Goal: Task Accomplishment & Management: Complete application form

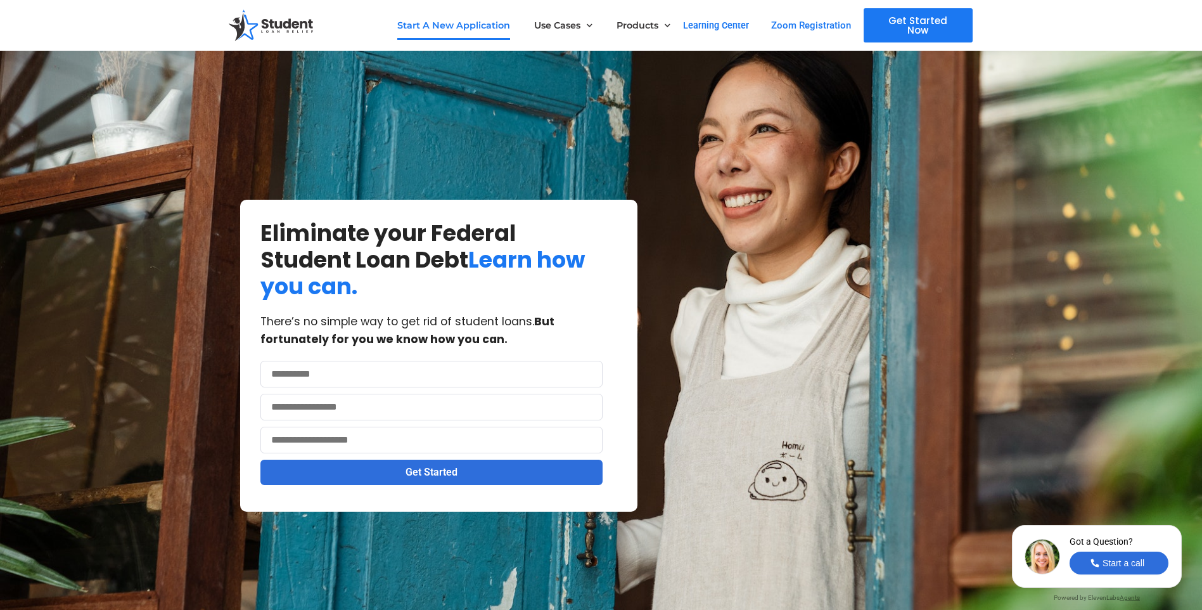
click at [486, 22] on link "Start A New Application" at bounding box center [453, 25] width 113 height 29
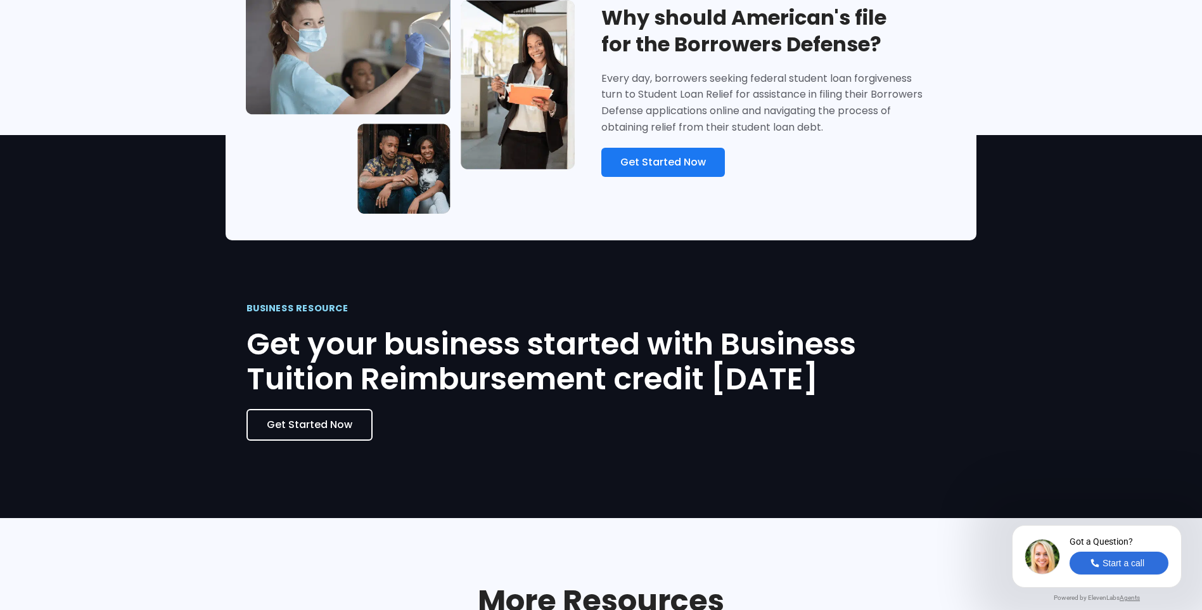
scroll to position [2408, 0]
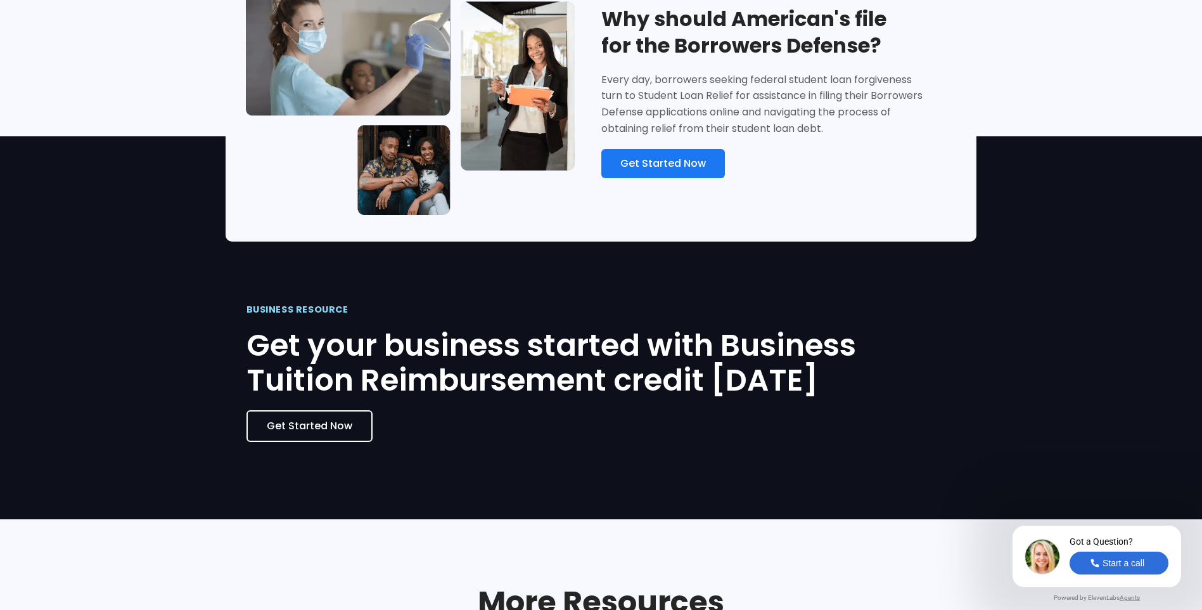
click at [693, 169] on span "Get Started Now" at bounding box center [663, 163] width 86 height 10
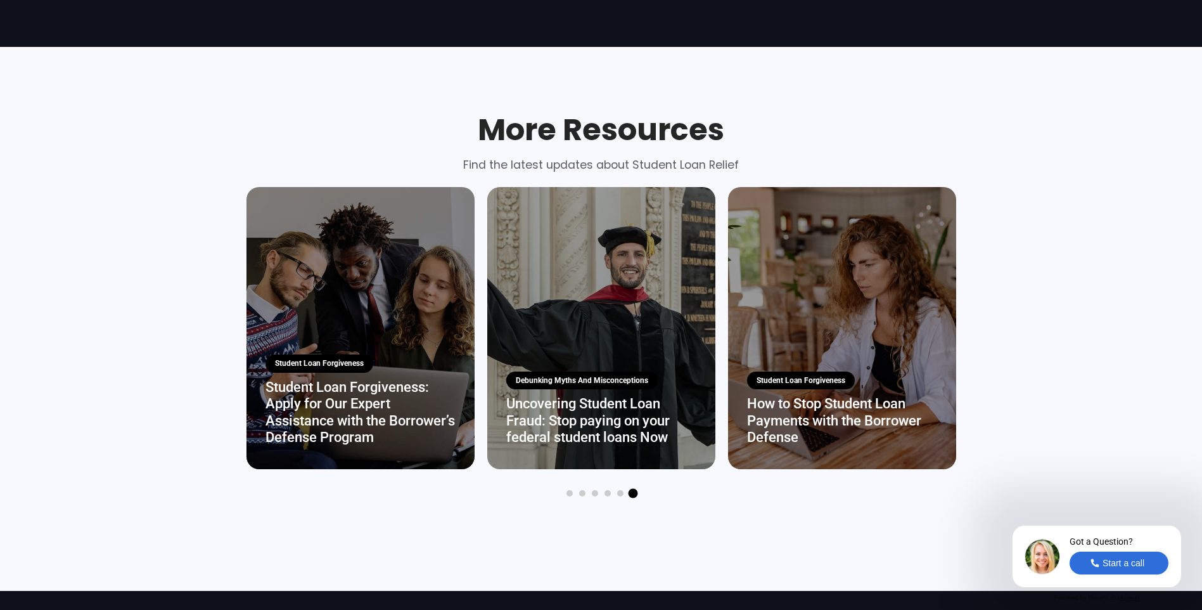
scroll to position [3216, 0]
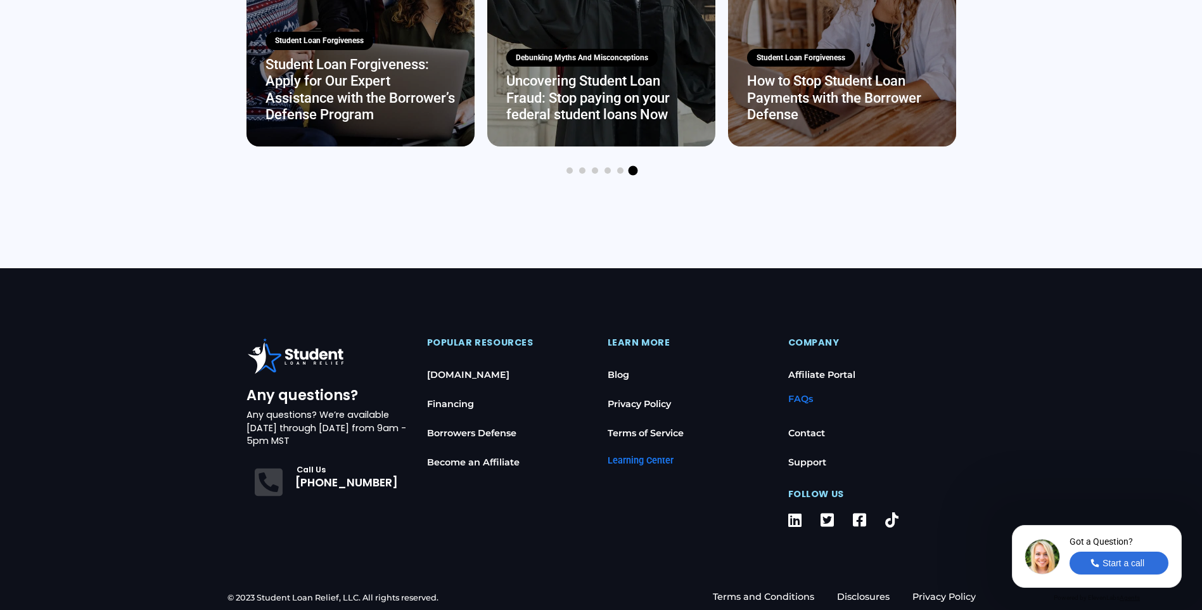
click at [799, 409] on link "FAQs" at bounding box center [872, 398] width 168 height 29
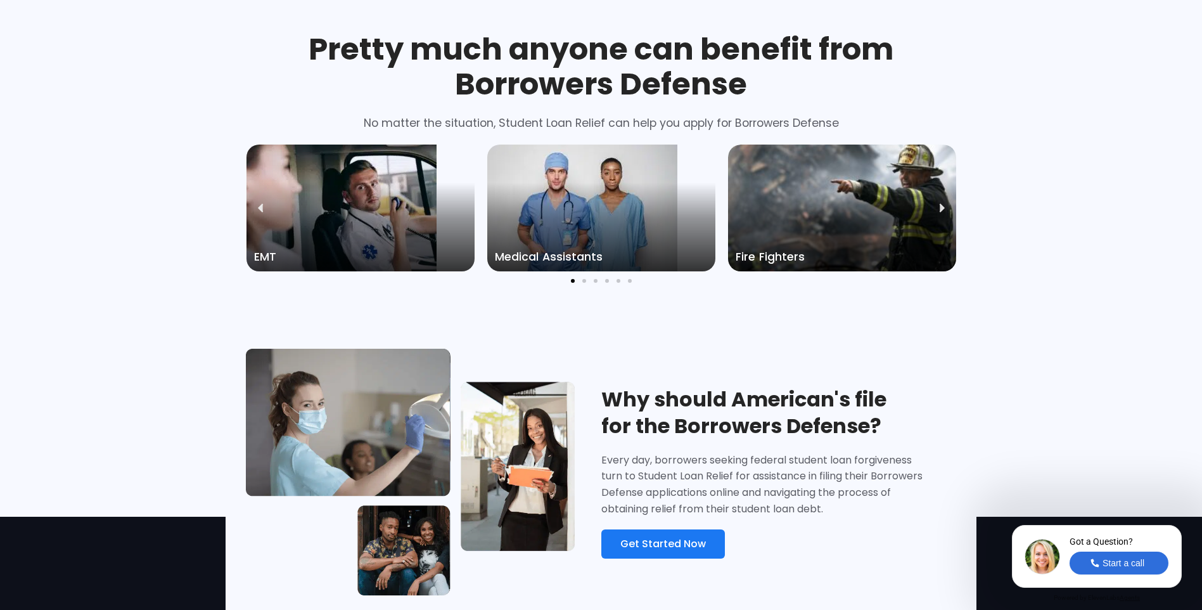
scroll to position [2598, 0]
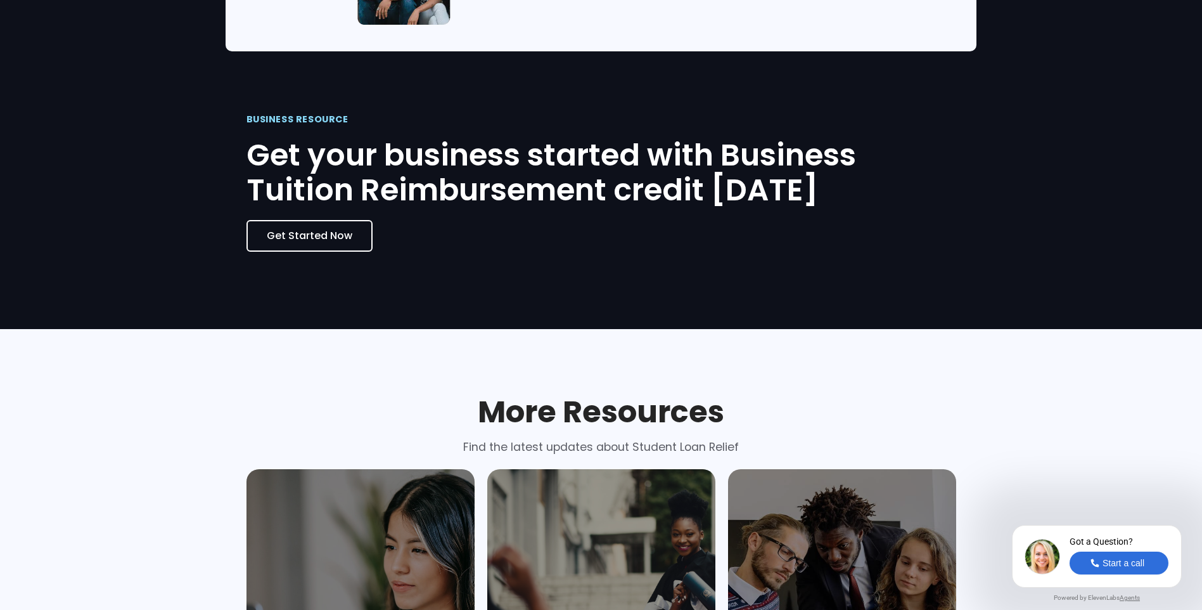
click at [277, 241] on span "Get Started Now" at bounding box center [310, 236] width 86 height 10
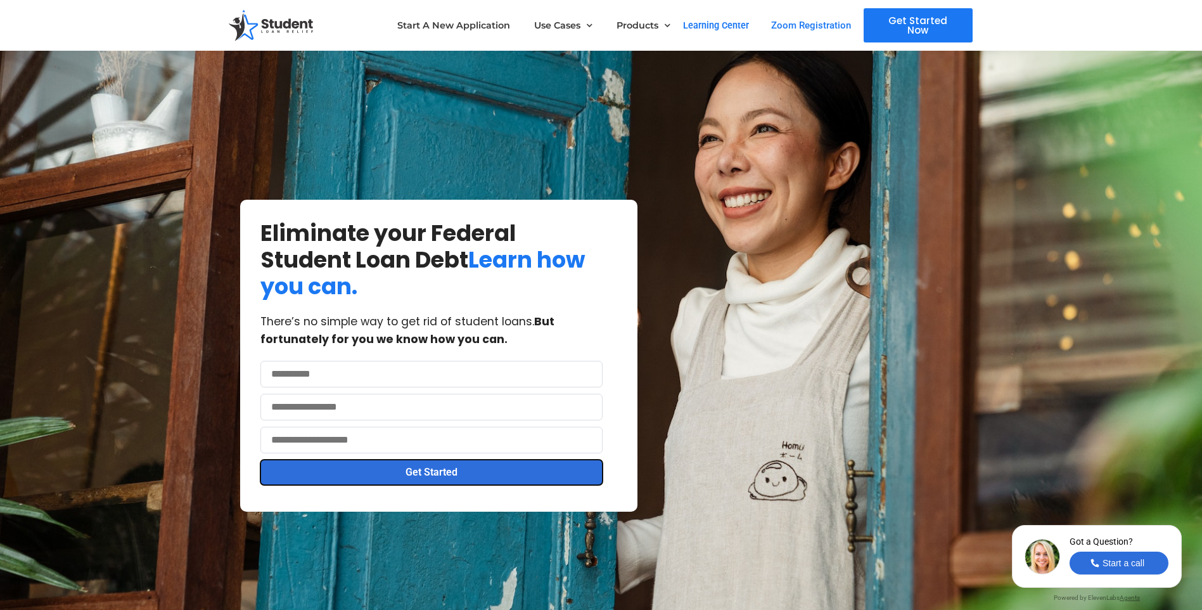
click at [492, 478] on button "Get Started" at bounding box center [431, 471] width 342 height 25
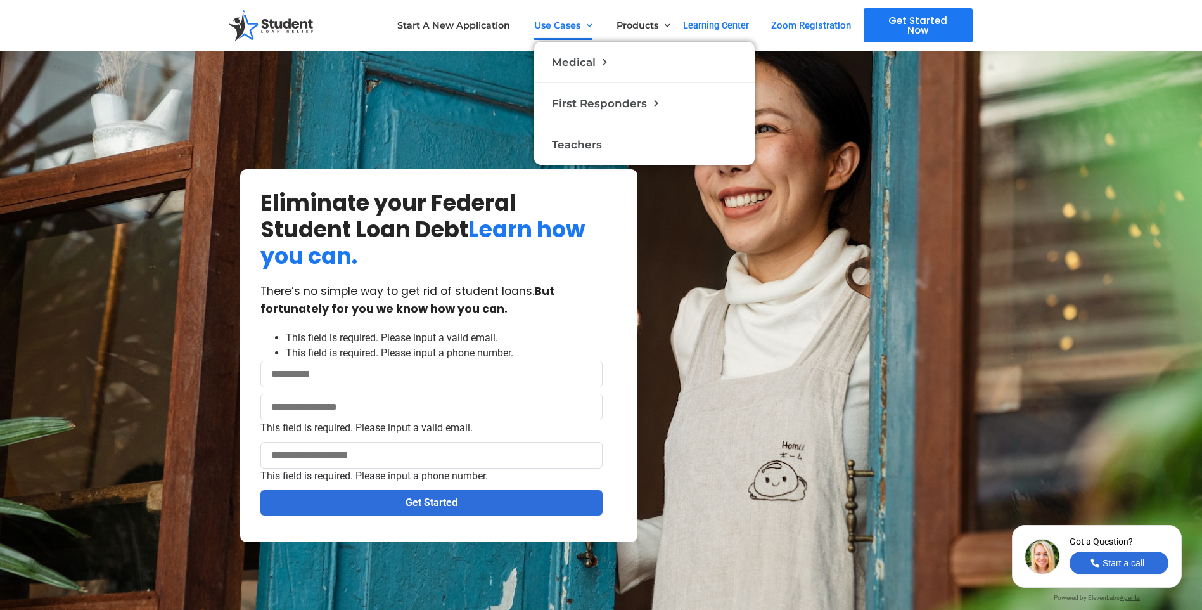
click at [587, 27] on span at bounding box center [586, 25] width 12 height 19
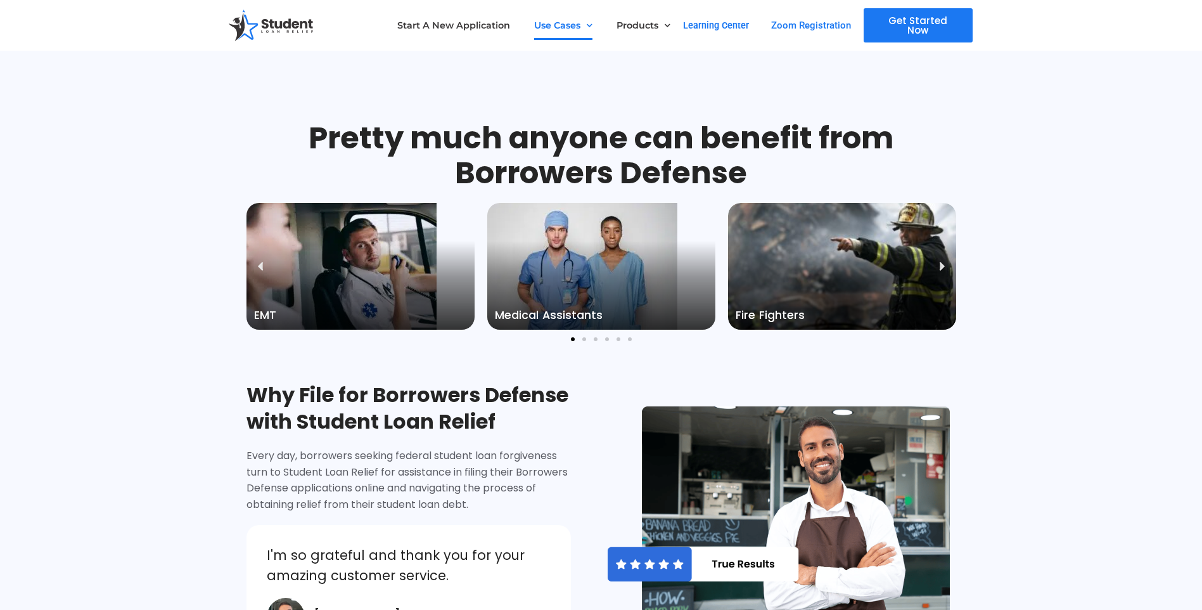
click at [737, 25] on link "Learning Center" at bounding box center [716, 25] width 66 height 11
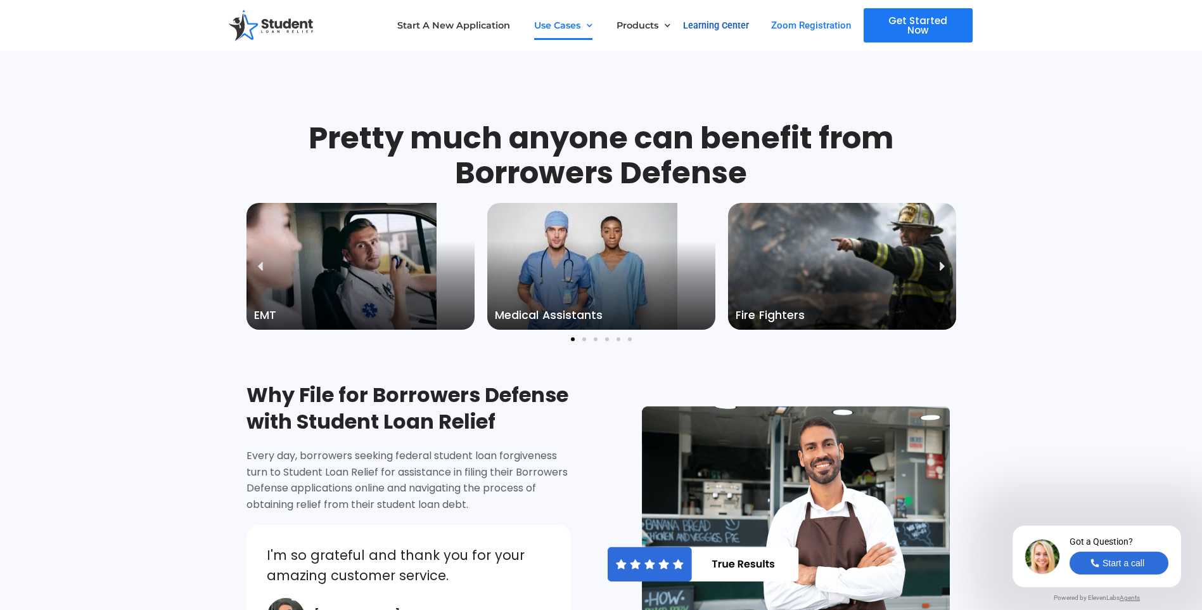
click at [730, 28] on link "Learning Center" at bounding box center [716, 25] width 66 height 11
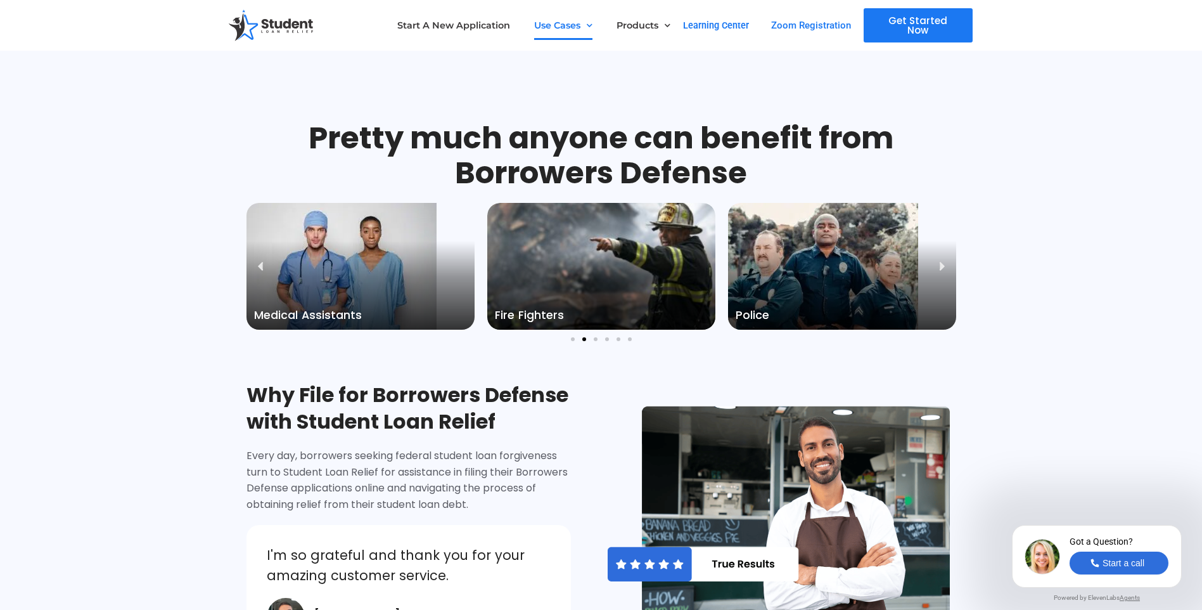
click at [915, 30] on span "Get Started Now" at bounding box center [918, 25] width 79 height 19
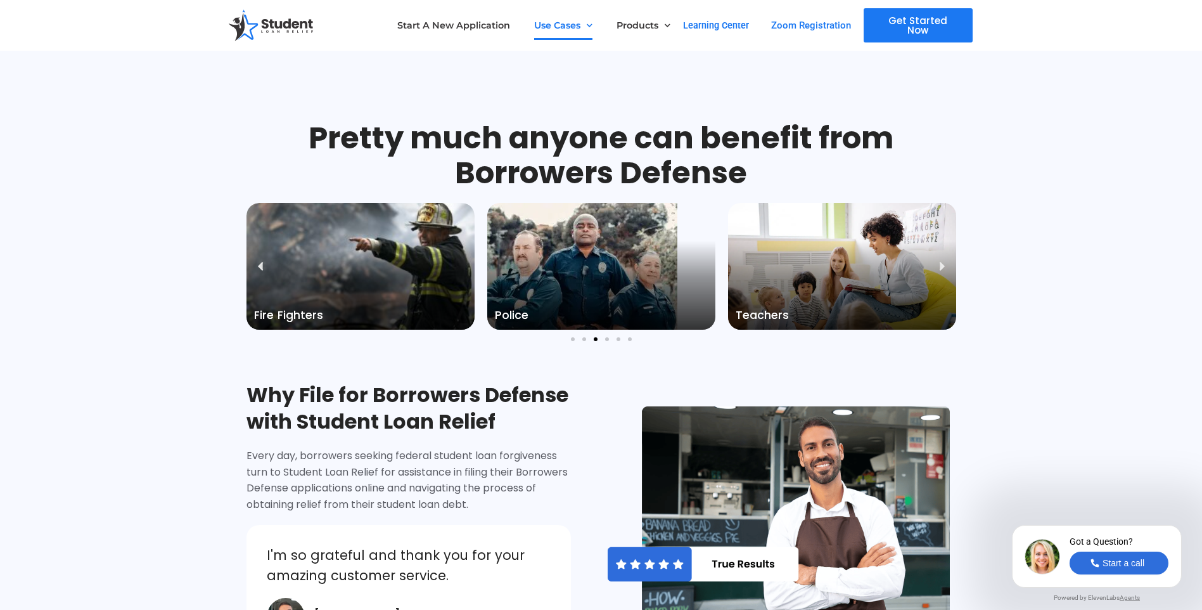
click at [907, 25] on span "Get Started Now" at bounding box center [918, 25] width 79 height 19
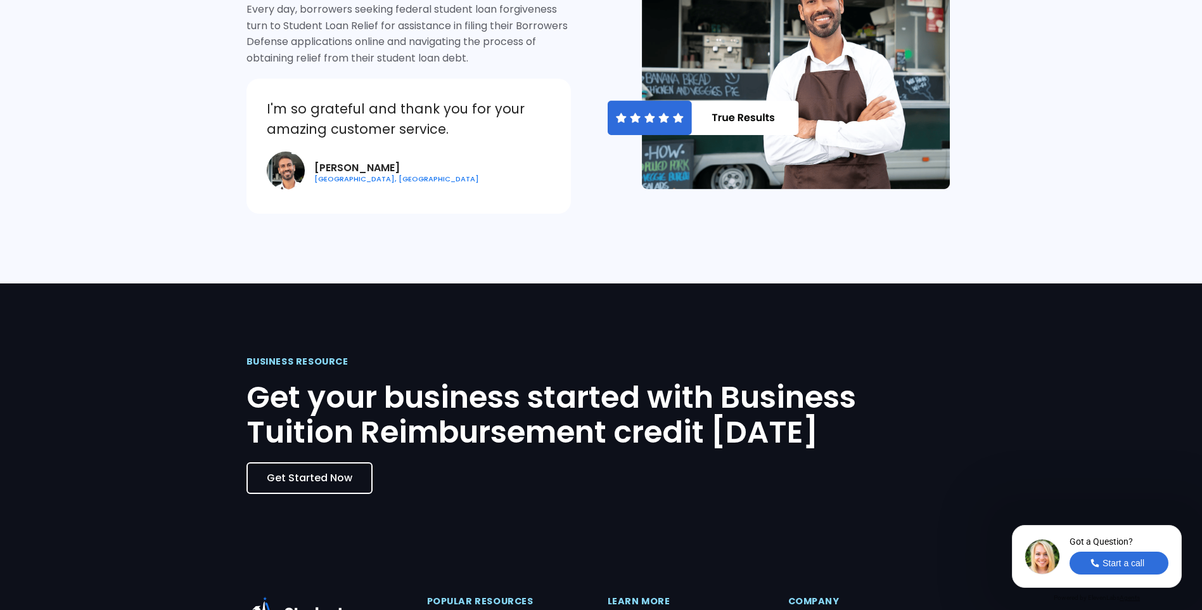
scroll to position [697, 0]
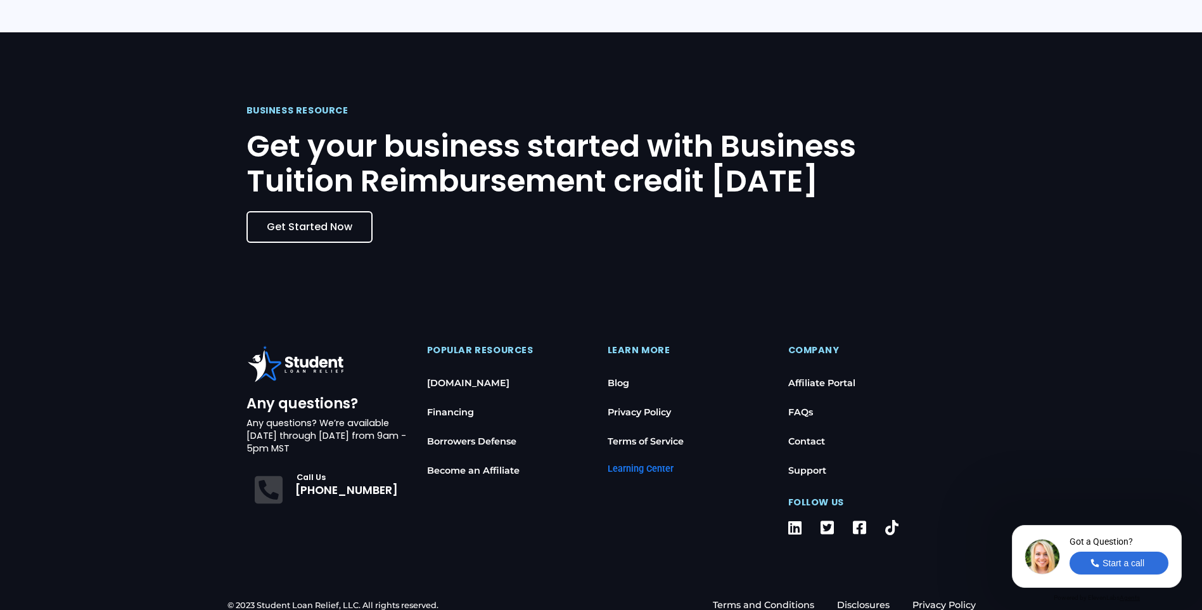
click at [328, 224] on span "Get Started Now" at bounding box center [310, 227] width 86 height 10
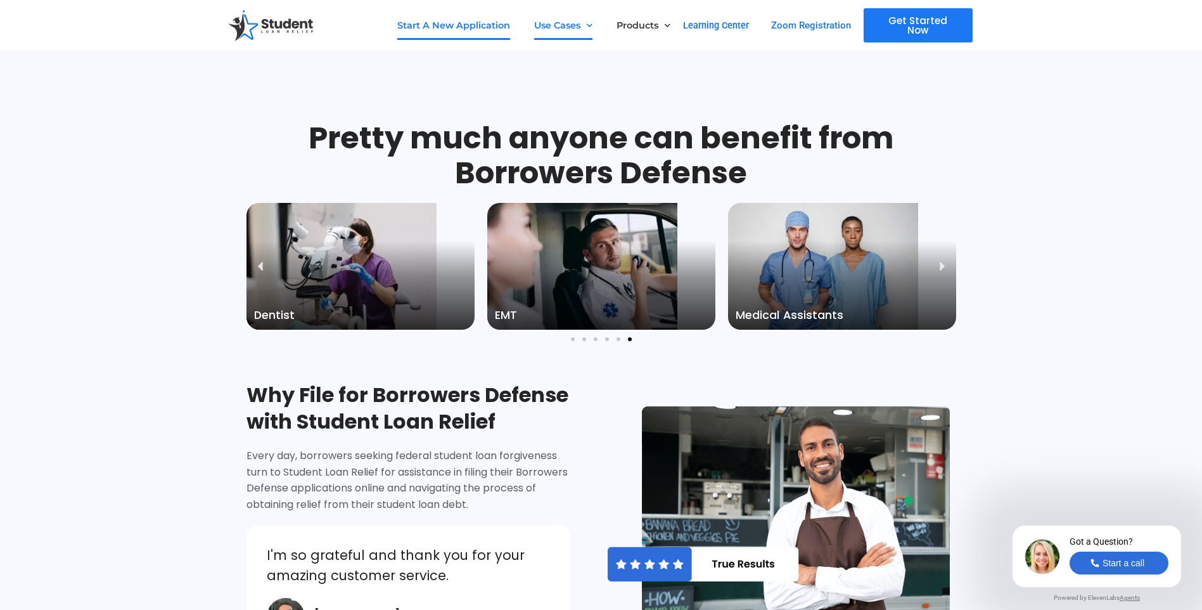
click at [457, 32] on link "Start A New Application" at bounding box center [453, 25] width 113 height 29
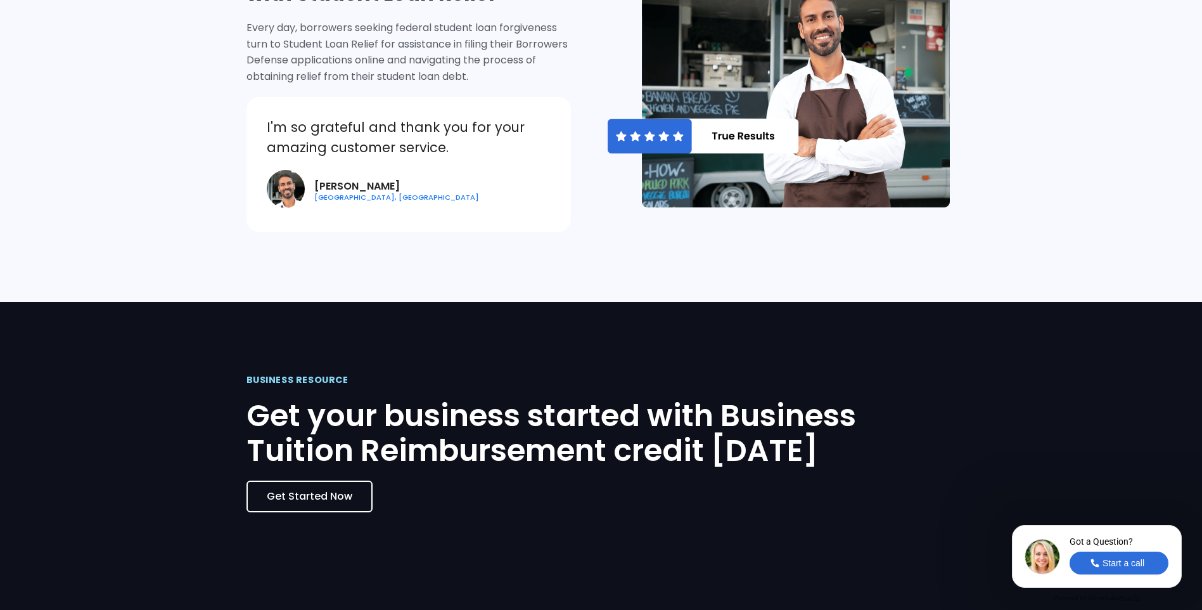
scroll to position [703, 0]
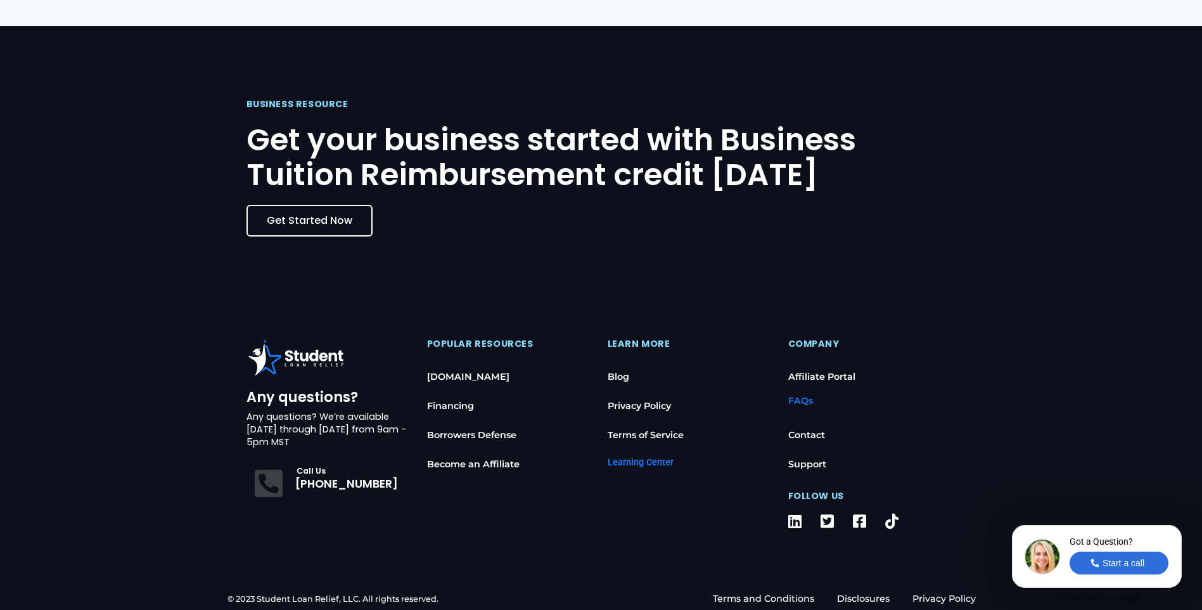
click at [804, 400] on link "FAQs" at bounding box center [872, 400] width 168 height 29
click at [801, 403] on link "FAQs" at bounding box center [872, 400] width 168 height 29
